Goal: Contribute content: Add original content to the website for others to see

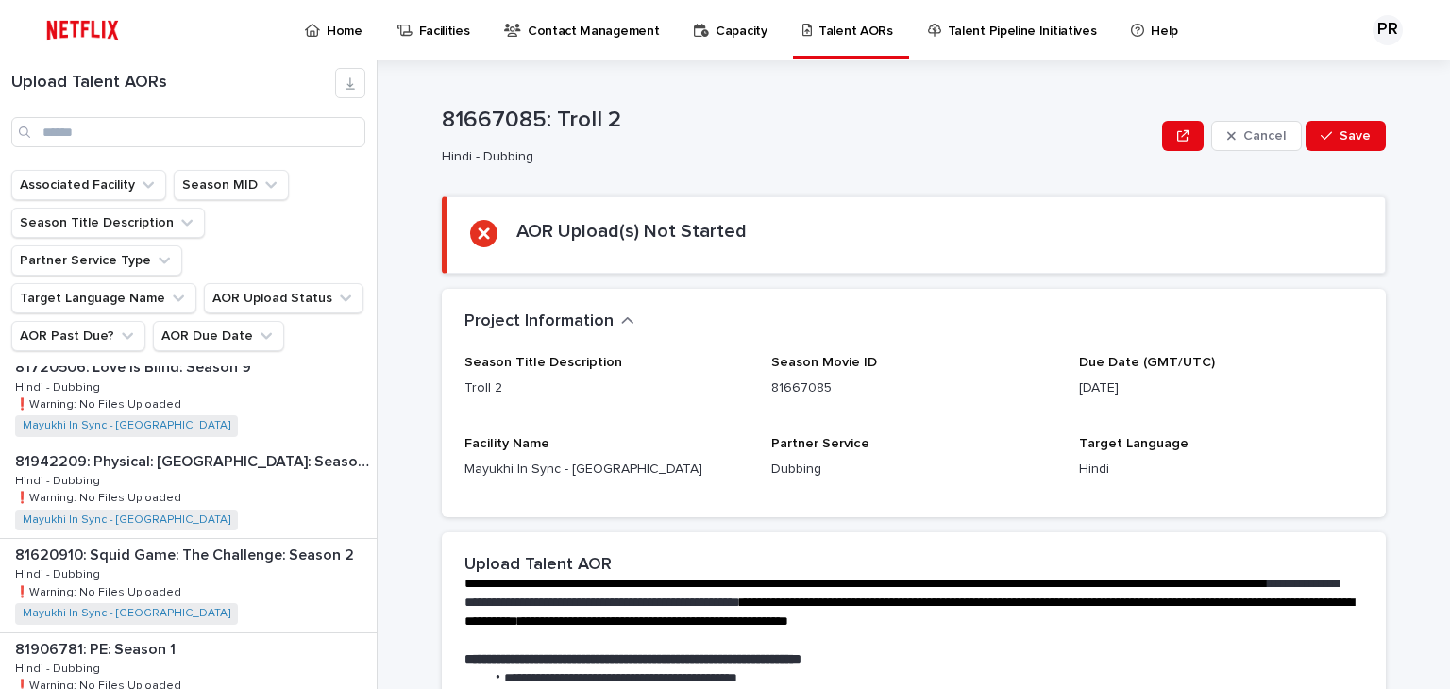
scroll to position [581, 0]
click at [256, 445] on div "81942209: Physical: [GEOGRAPHIC_DATA]: Season 1 81942209: Physical: [GEOGRAPHIC…" at bounding box center [188, 489] width 377 height 93
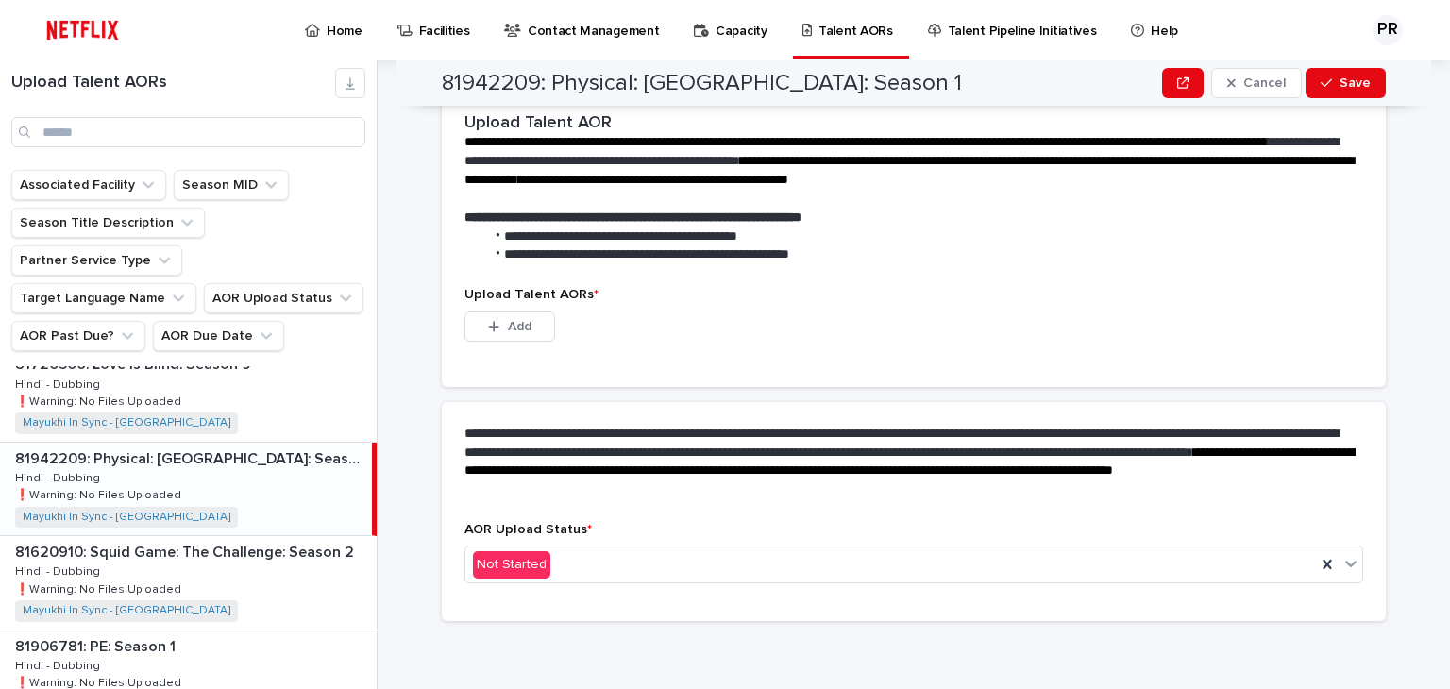
scroll to position [442, 0]
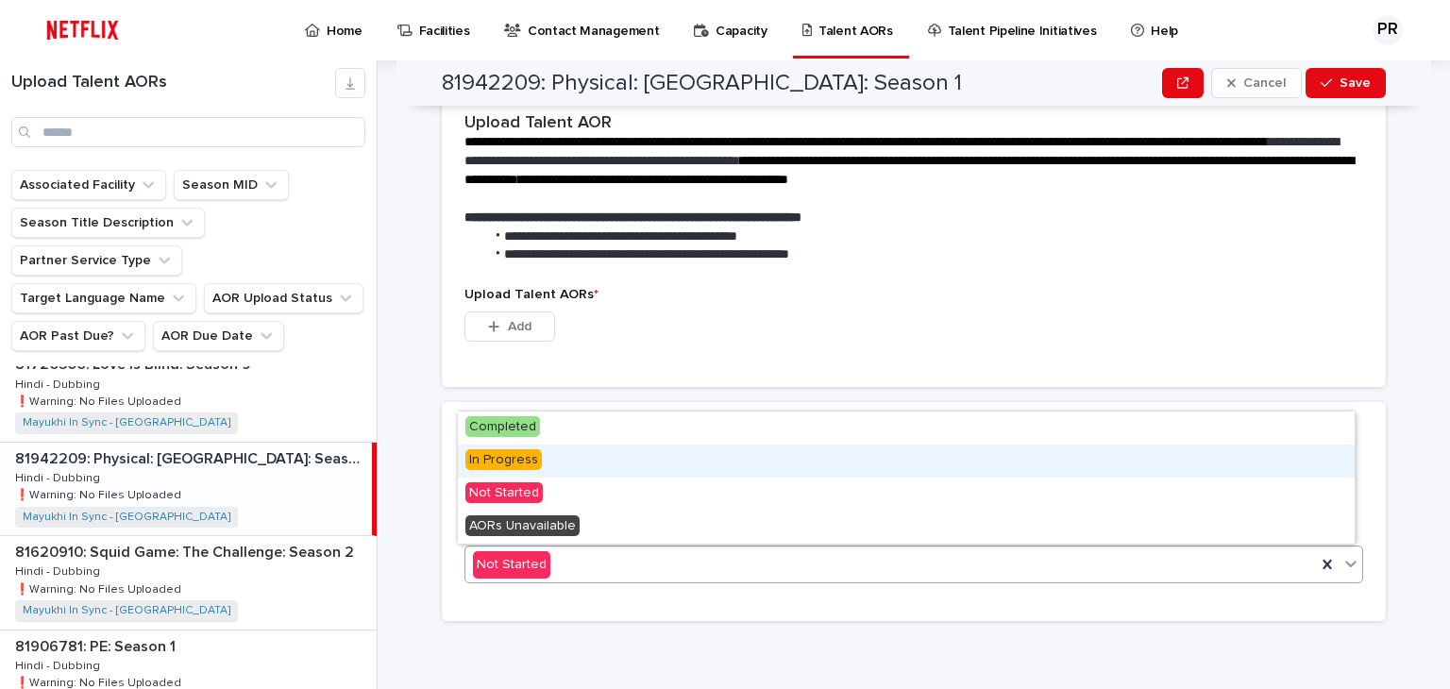
click at [519, 458] on span "In Progress" at bounding box center [503, 459] width 76 height 21
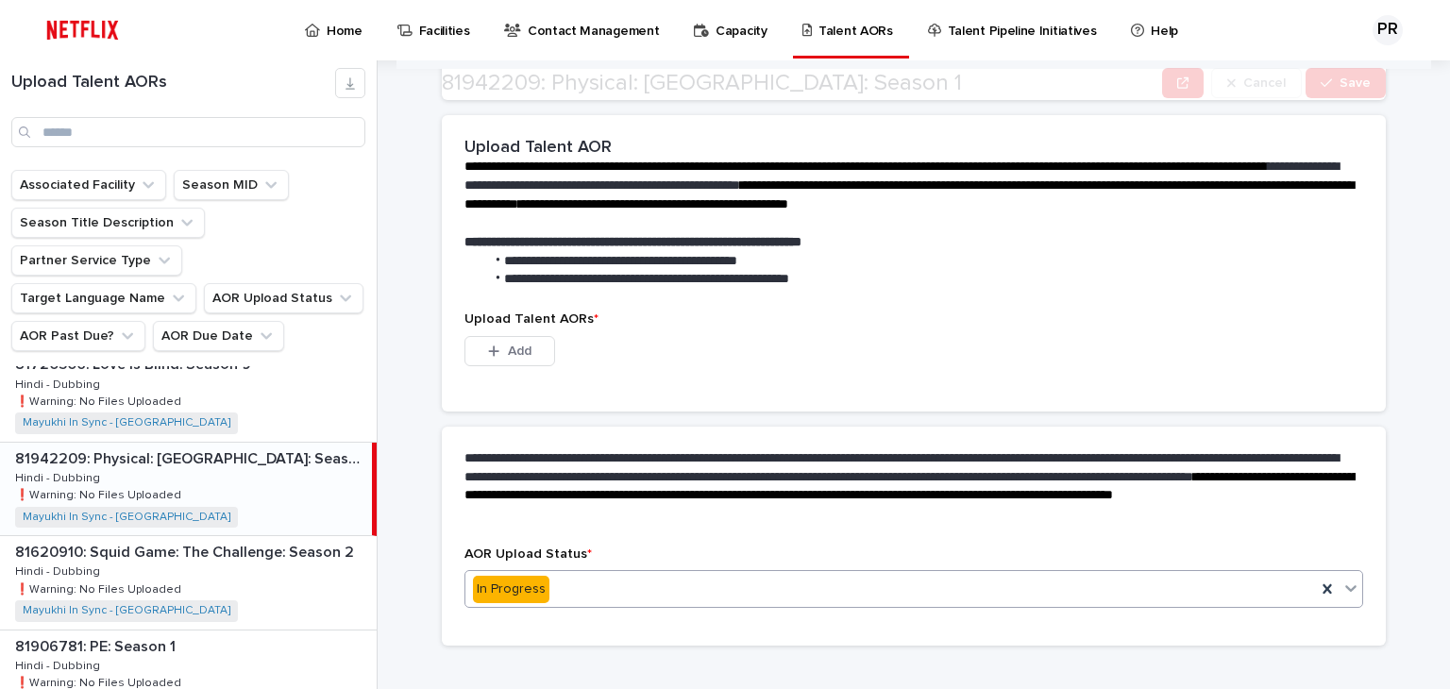
scroll to position [350, 0]
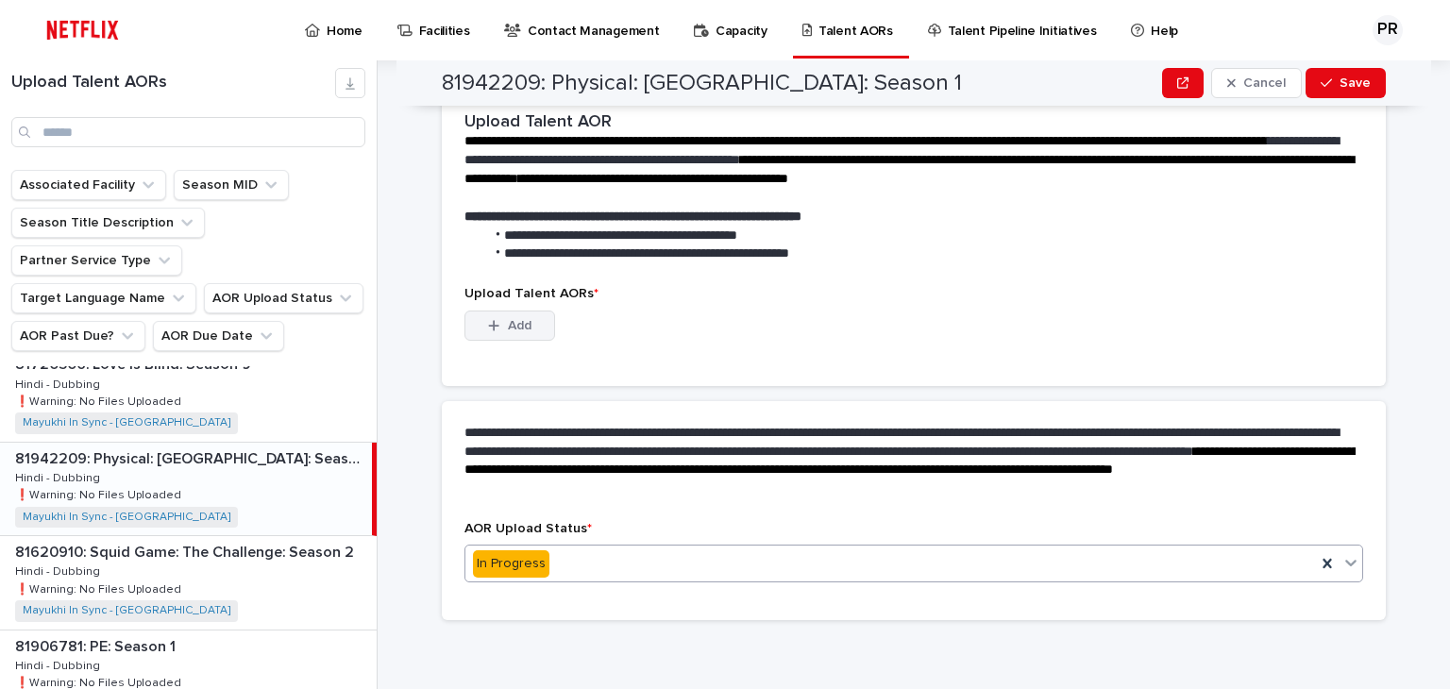
click at [510, 319] on span "Add" at bounding box center [520, 325] width 24 height 13
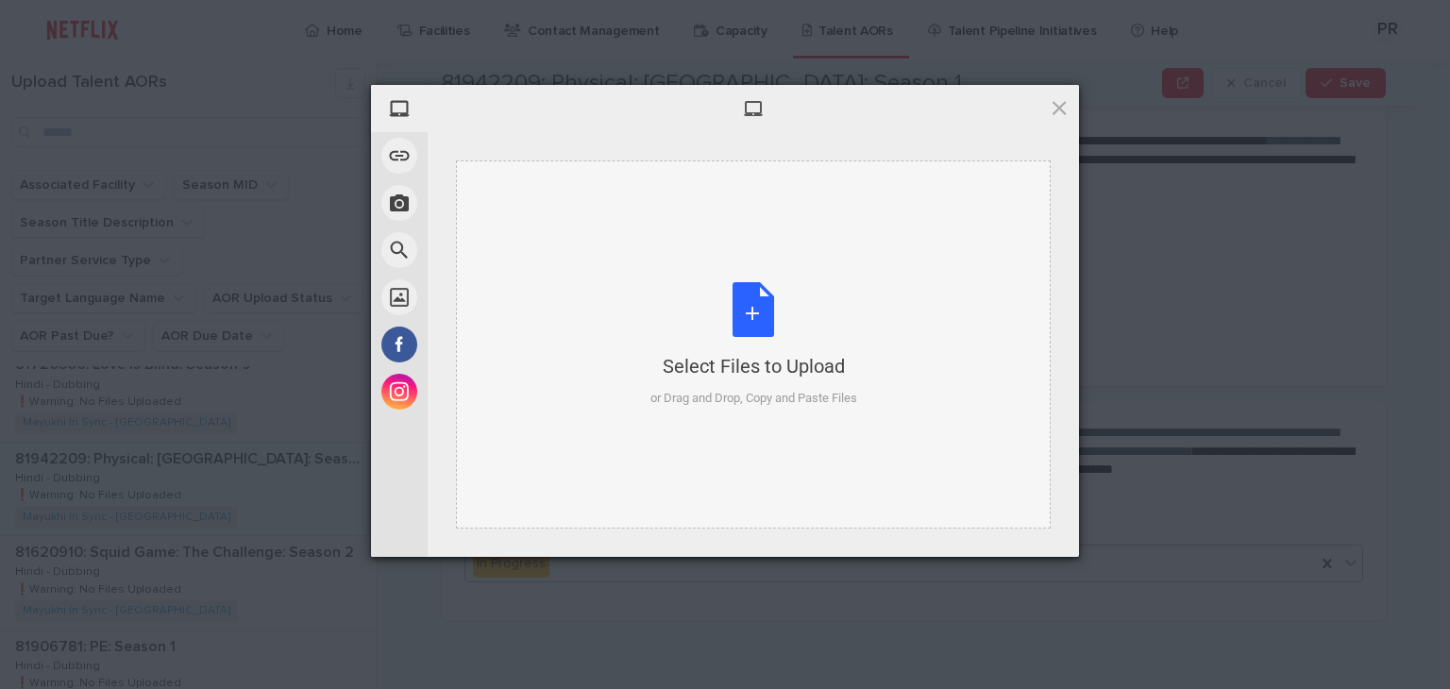
click at [762, 297] on div "Select Files to Upload or Drag and Drop, Copy and Paste Files" at bounding box center [753, 345] width 207 height 126
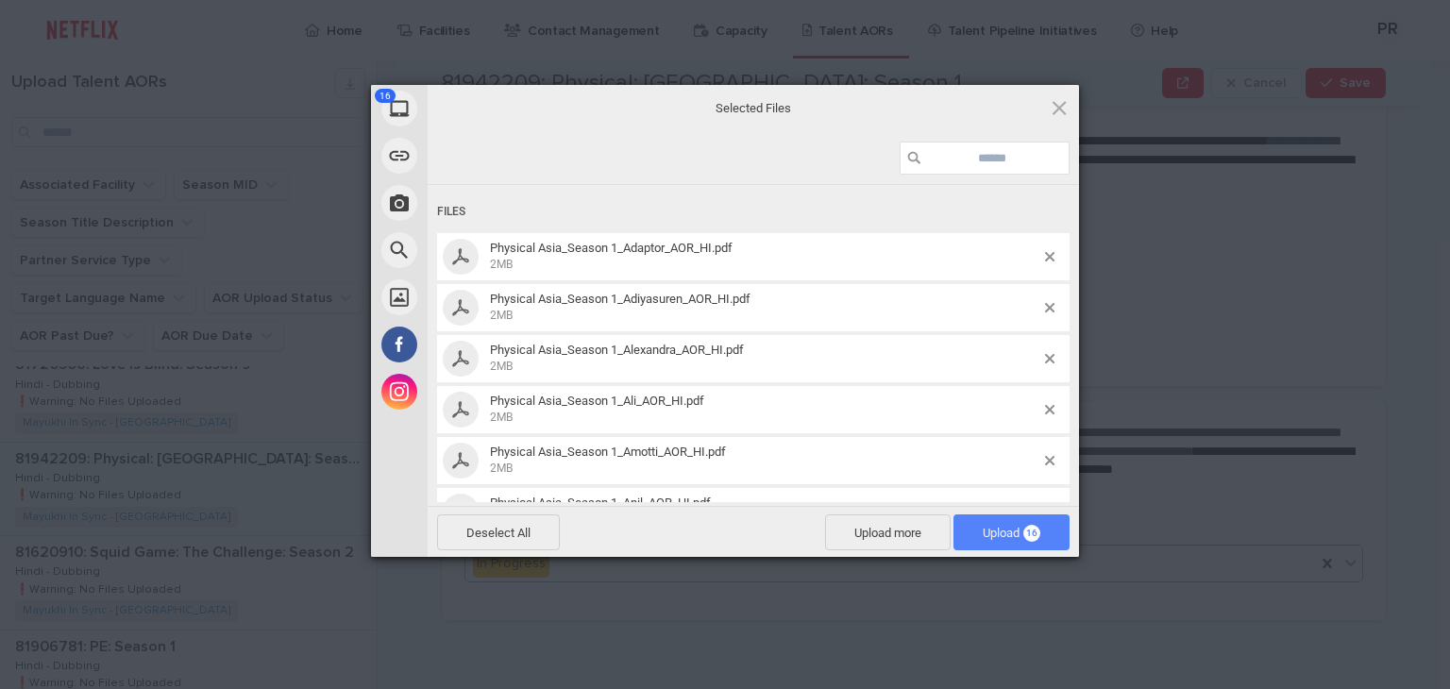
click at [989, 537] on span "Upload 16" at bounding box center [1012, 533] width 58 height 14
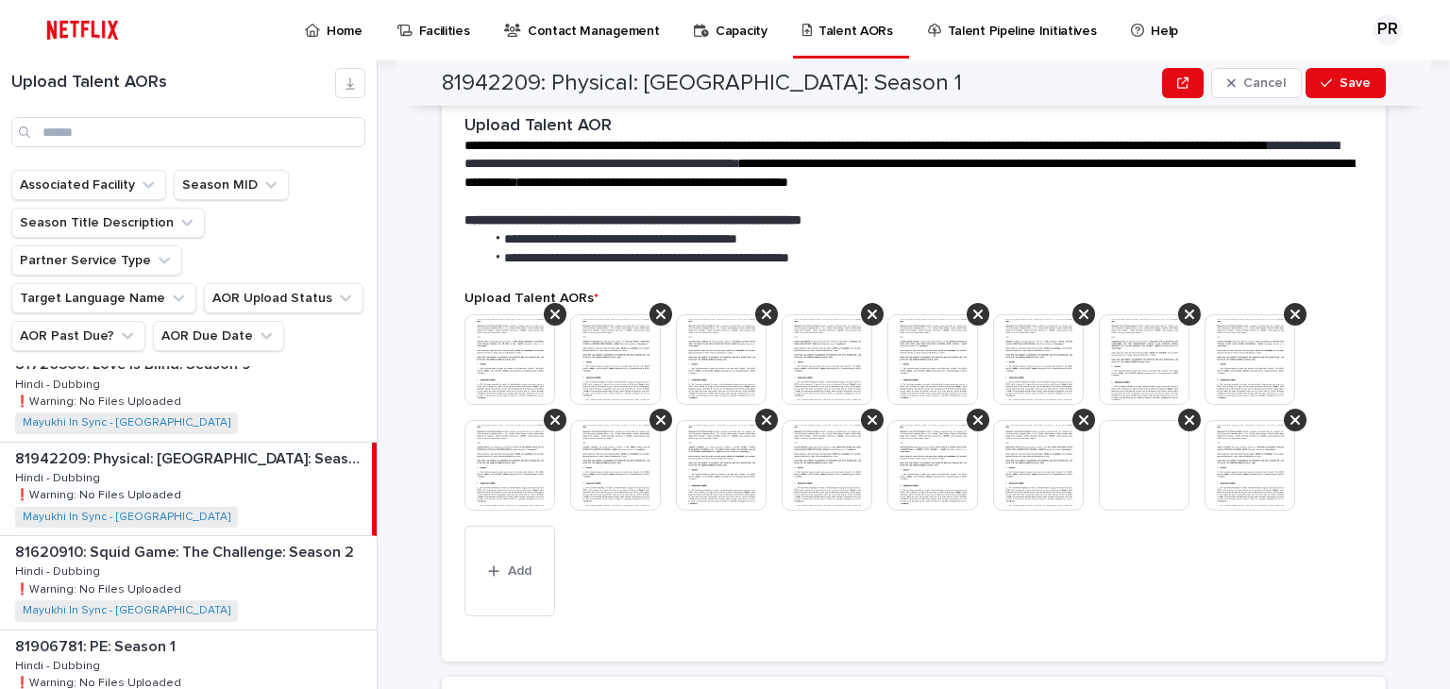
scroll to position [540, 0]
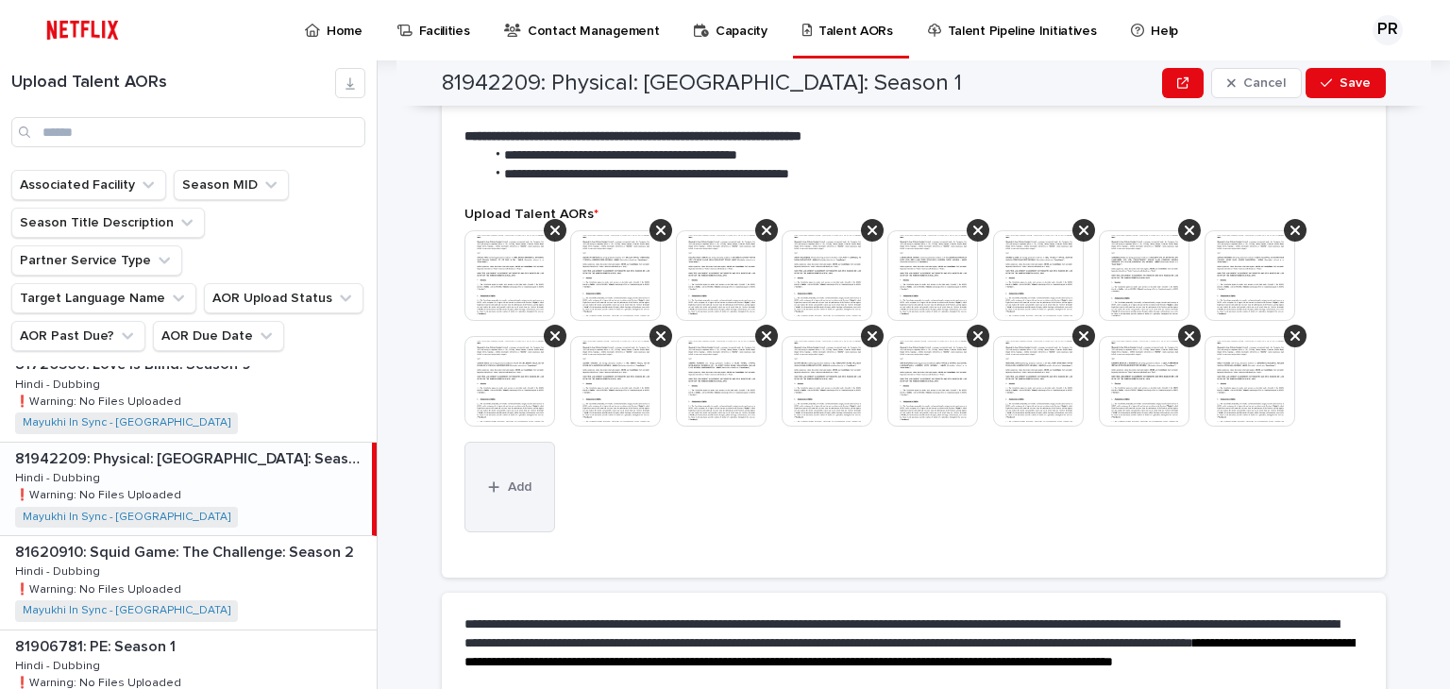
click at [508, 483] on span "Add" at bounding box center [520, 487] width 24 height 13
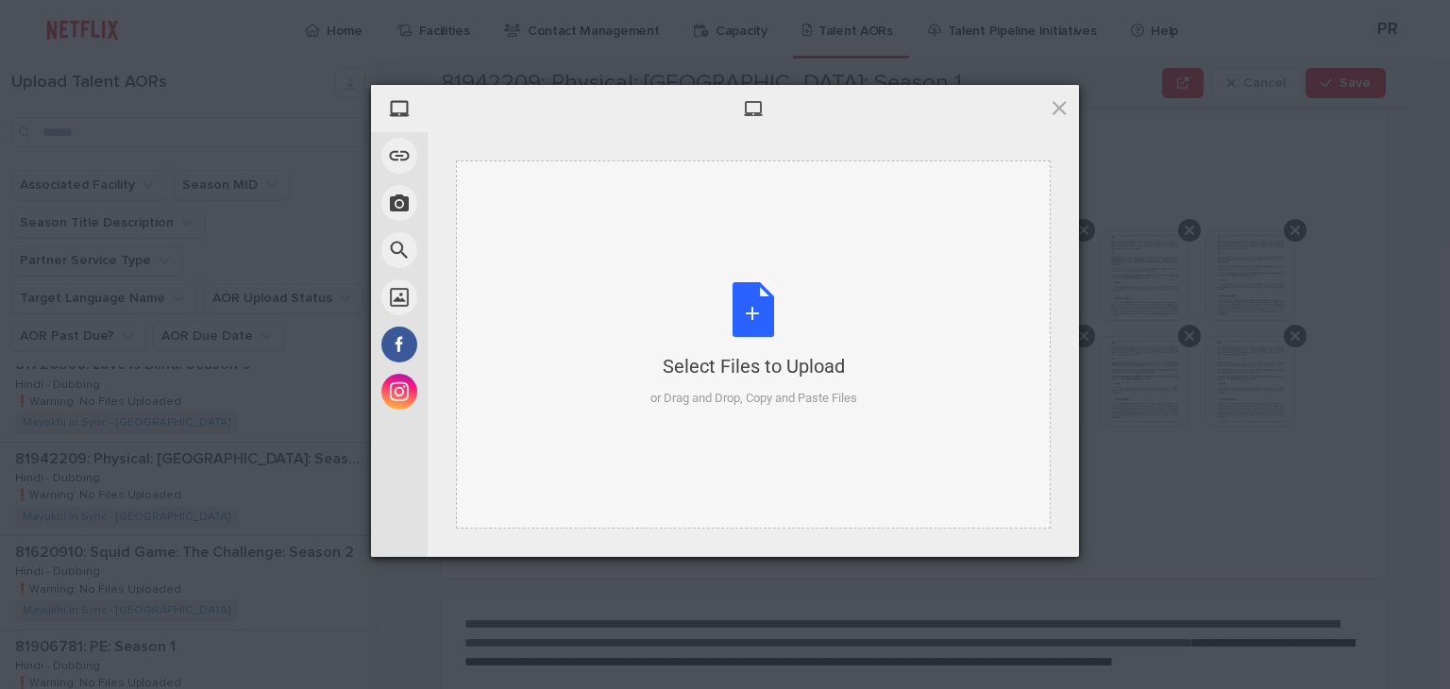
click at [760, 284] on div "Select Files to Upload or Drag and Drop, Copy and Paste Files" at bounding box center [753, 345] width 207 height 126
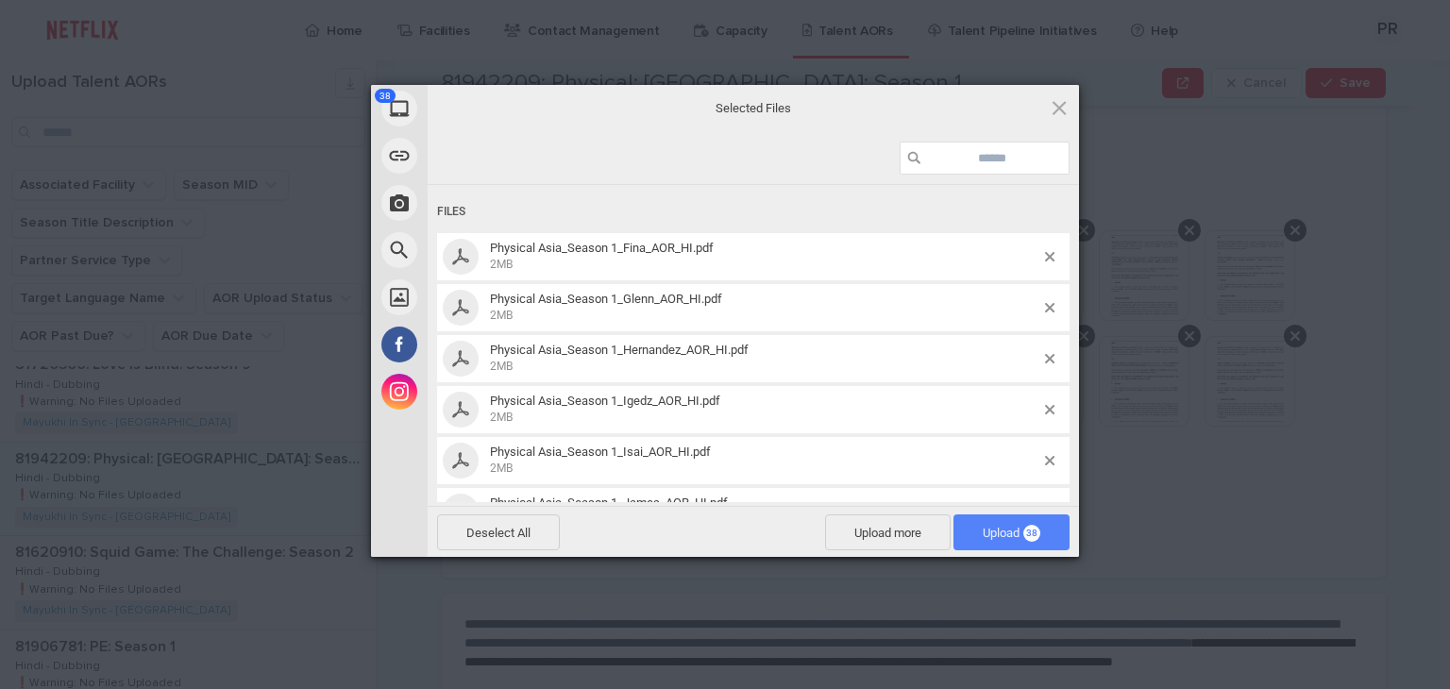
click at [987, 528] on span "Upload 38" at bounding box center [1012, 533] width 58 height 14
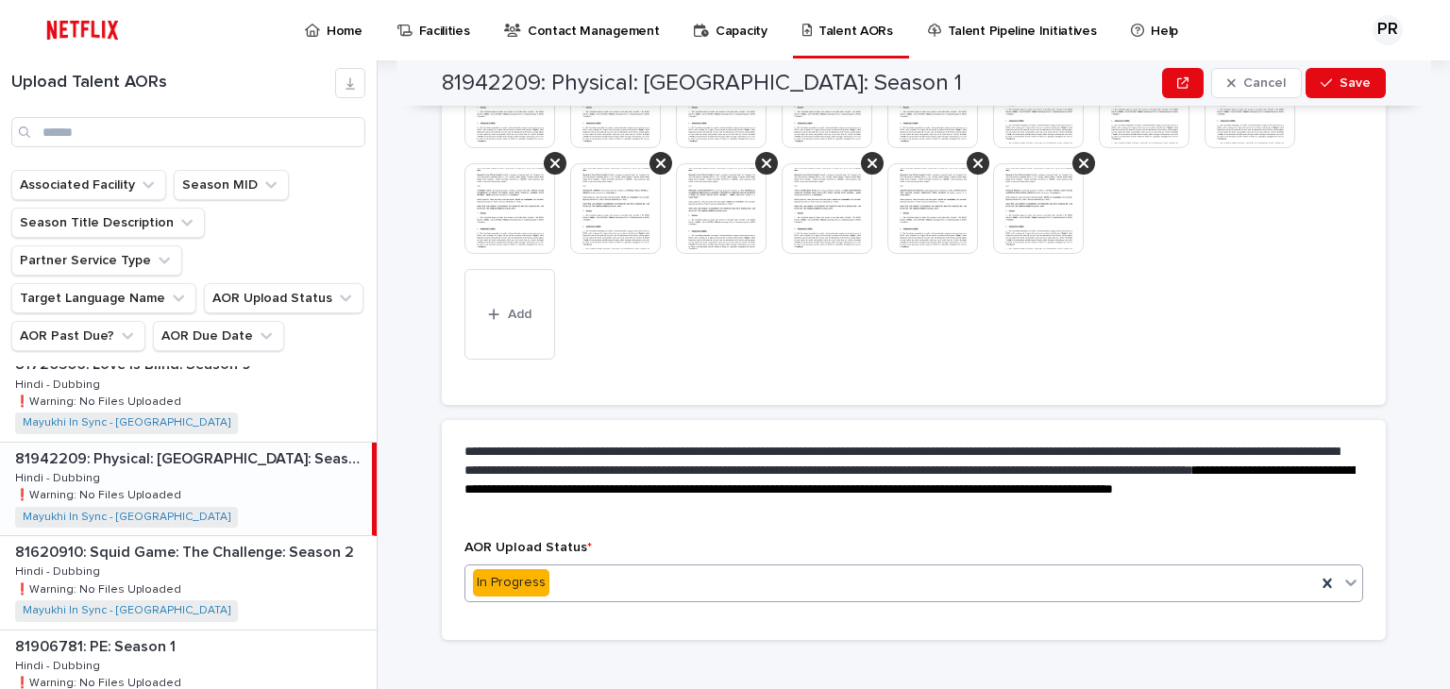
scroll to position [1259, 0]
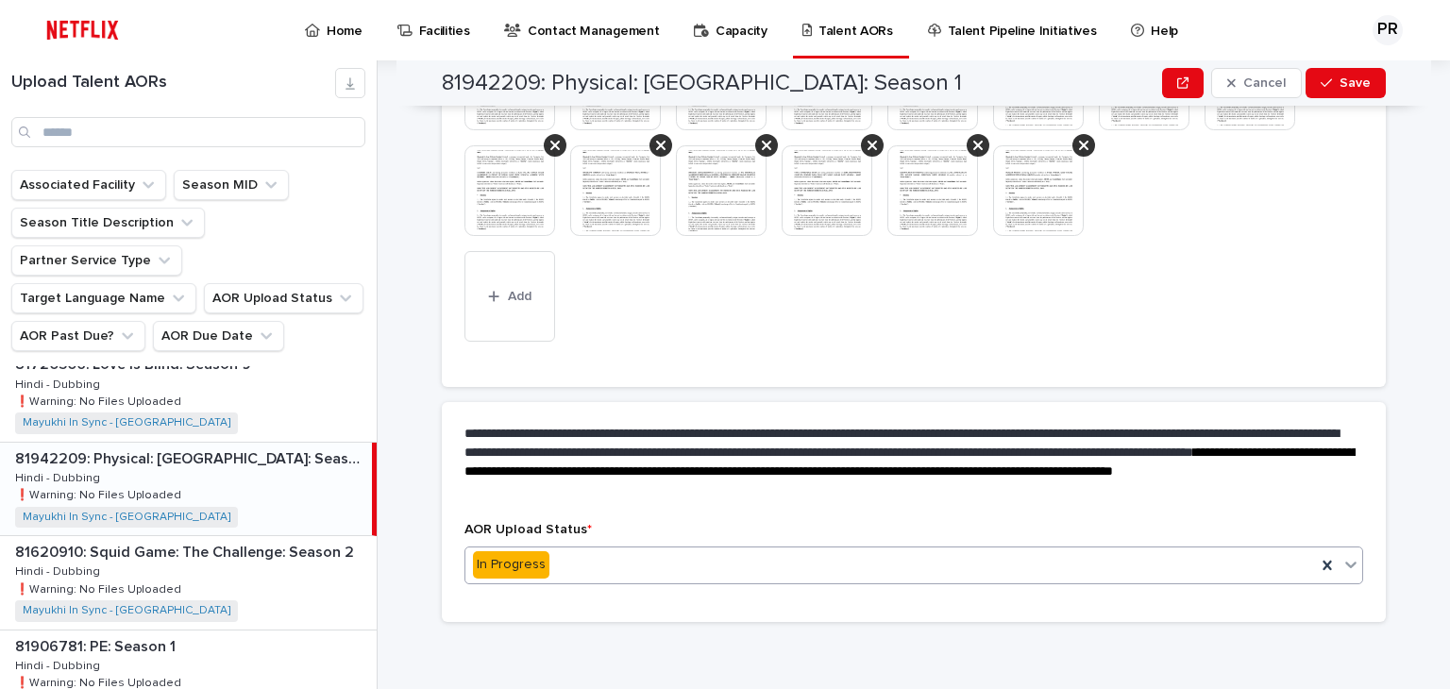
click at [612, 579] on div "In Progress" at bounding box center [890, 564] width 851 height 31
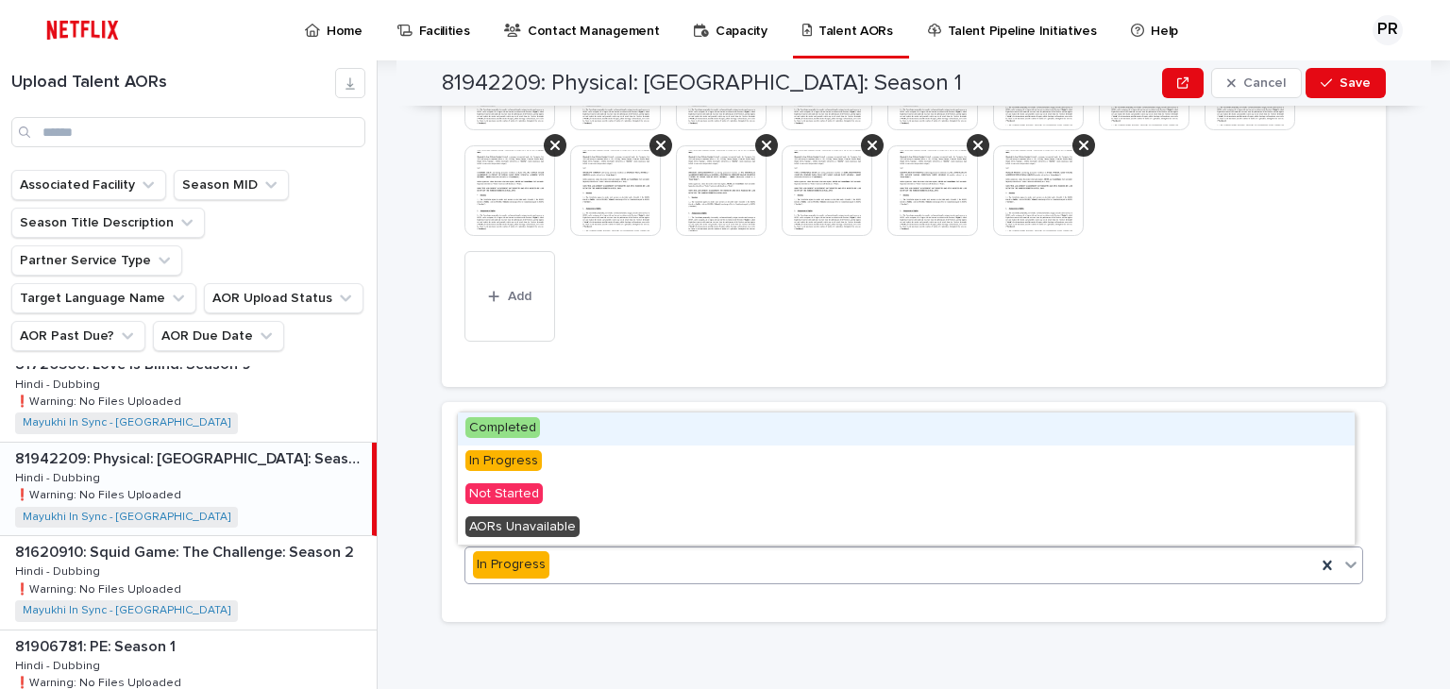
click at [501, 423] on span "Completed" at bounding box center [502, 427] width 75 height 21
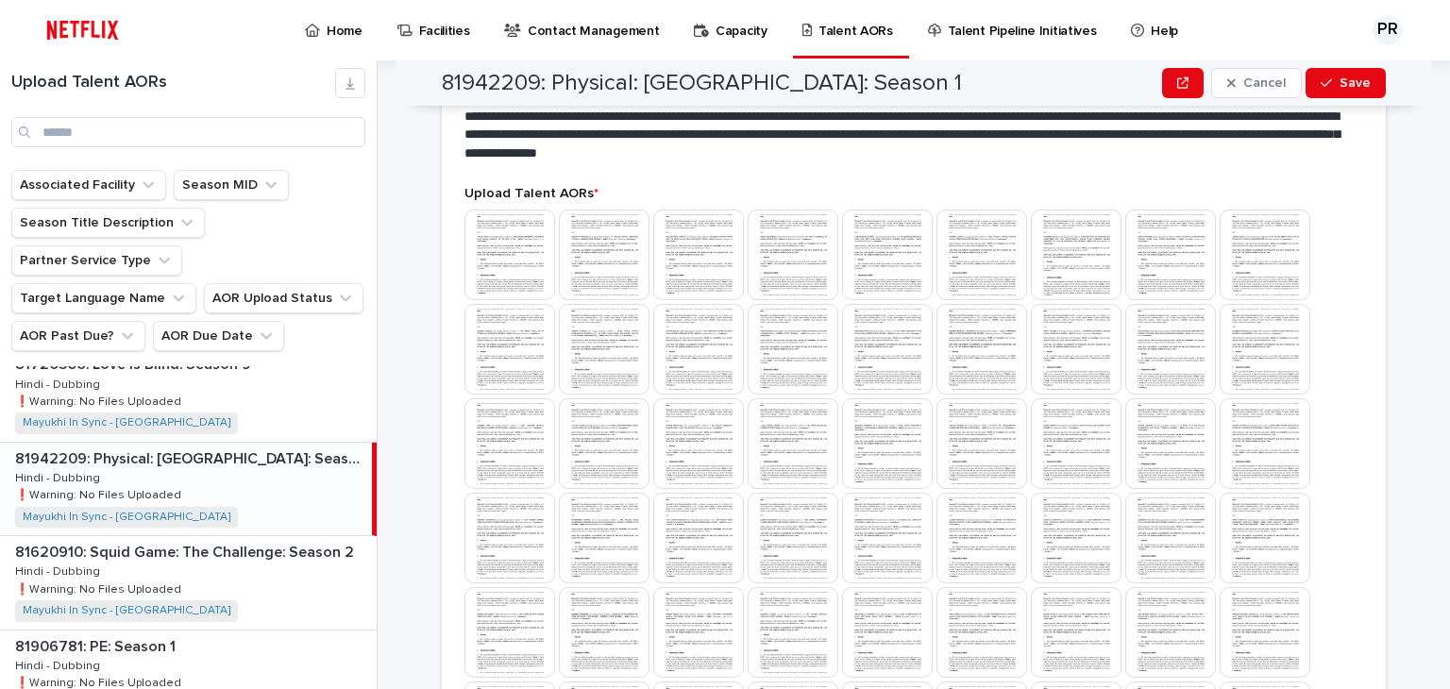
scroll to position [483, 0]
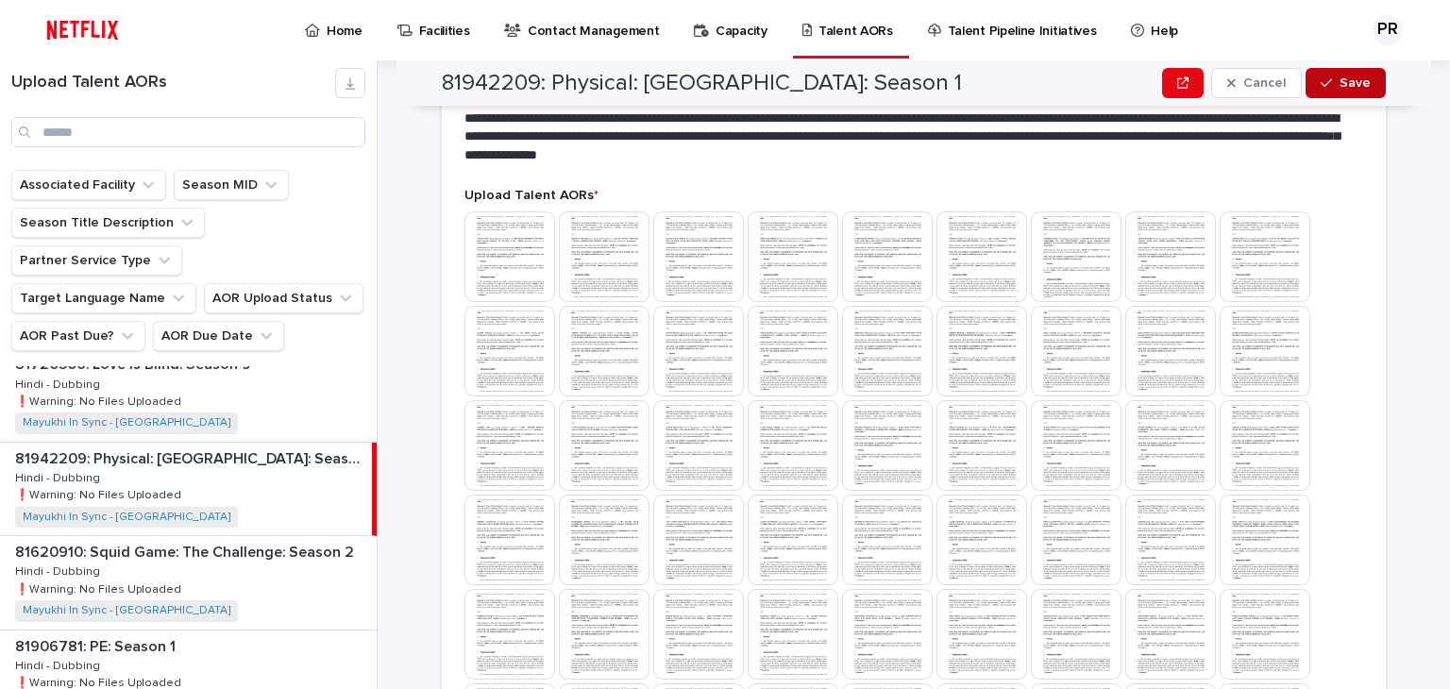
click at [1341, 81] on span "Save" at bounding box center [1355, 82] width 31 height 13
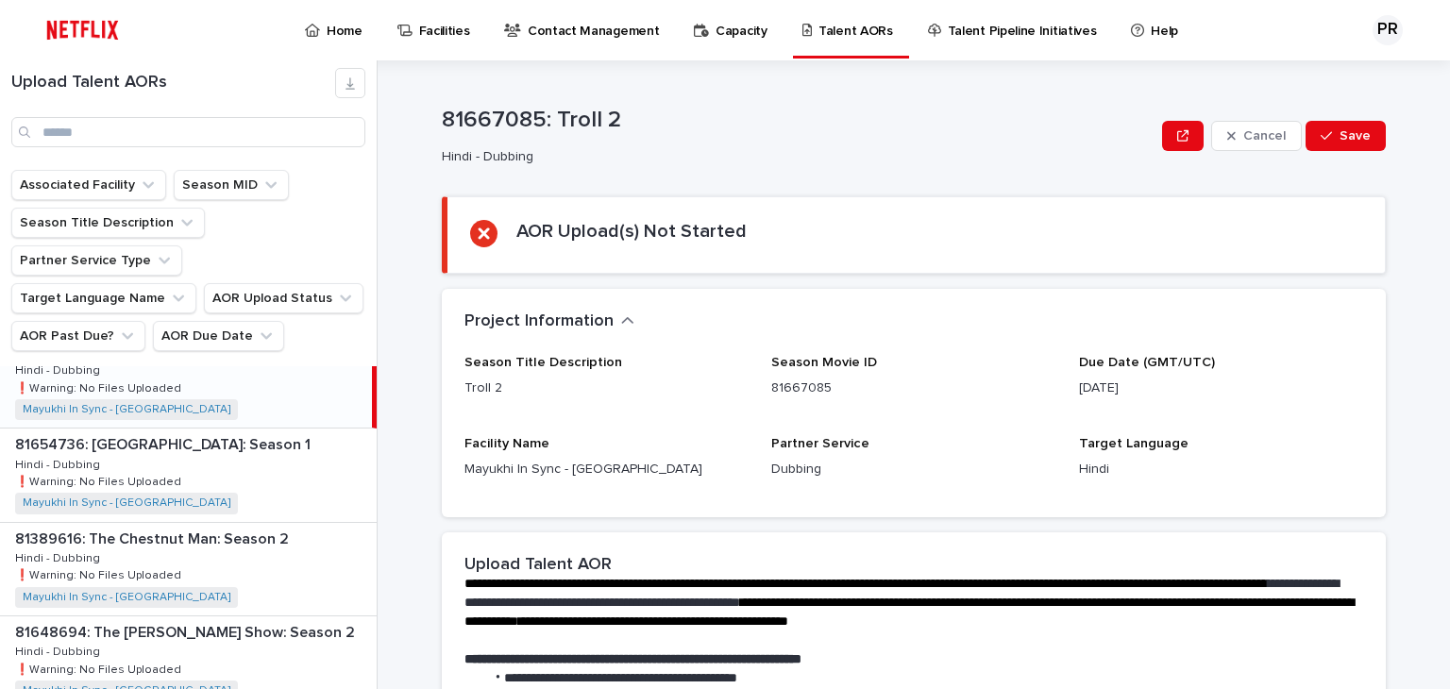
scroll to position [0, 0]
